Goal: Information Seeking & Learning: Learn about a topic

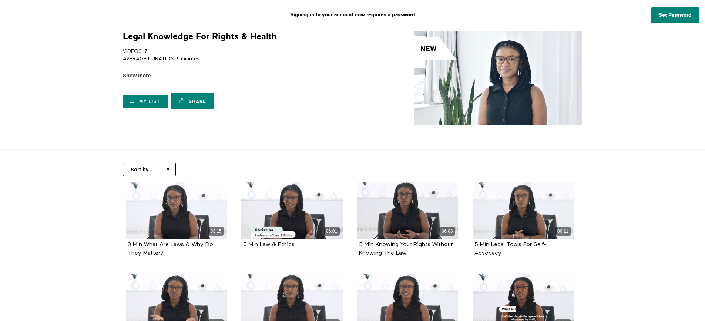
scroll to position [37, 0]
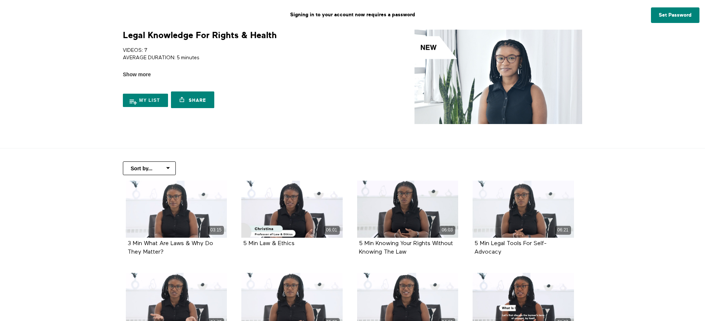
click at [480, 78] on img at bounding box center [499, 77] width 168 height 94
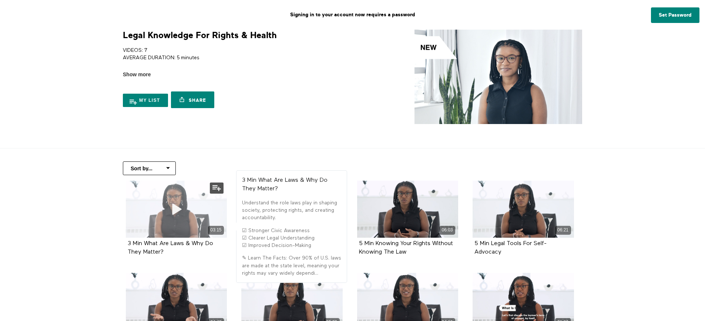
click at [168, 203] on icon at bounding box center [176, 208] width 22 height 13
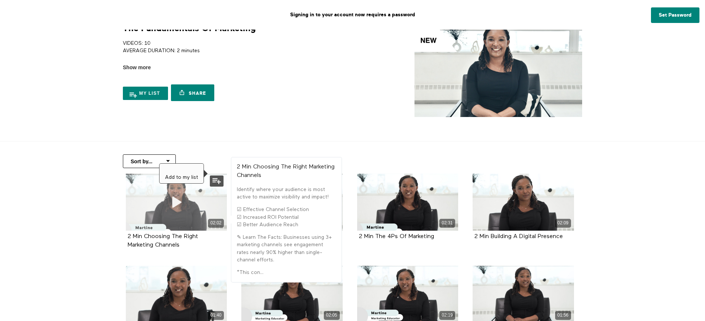
scroll to position [74, 0]
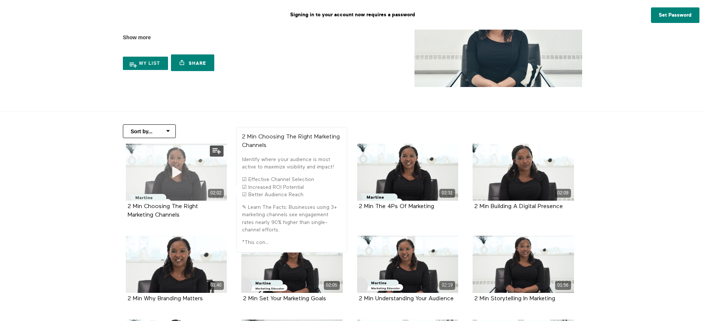
click at [183, 186] on div "02:02" at bounding box center [176, 172] width 101 height 57
